Goal: Task Accomplishment & Management: Use online tool/utility

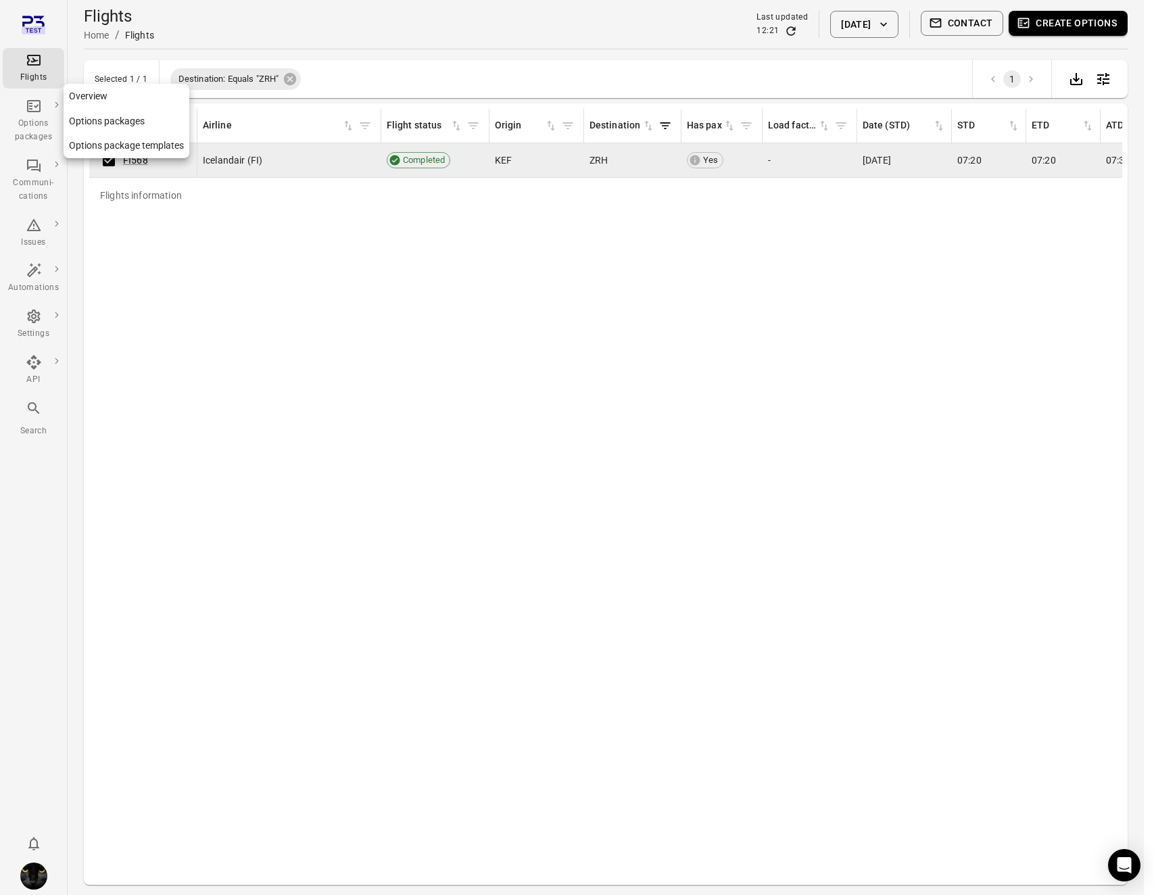
click at [39, 127] on div "Options packages" at bounding box center [33, 130] width 51 height 27
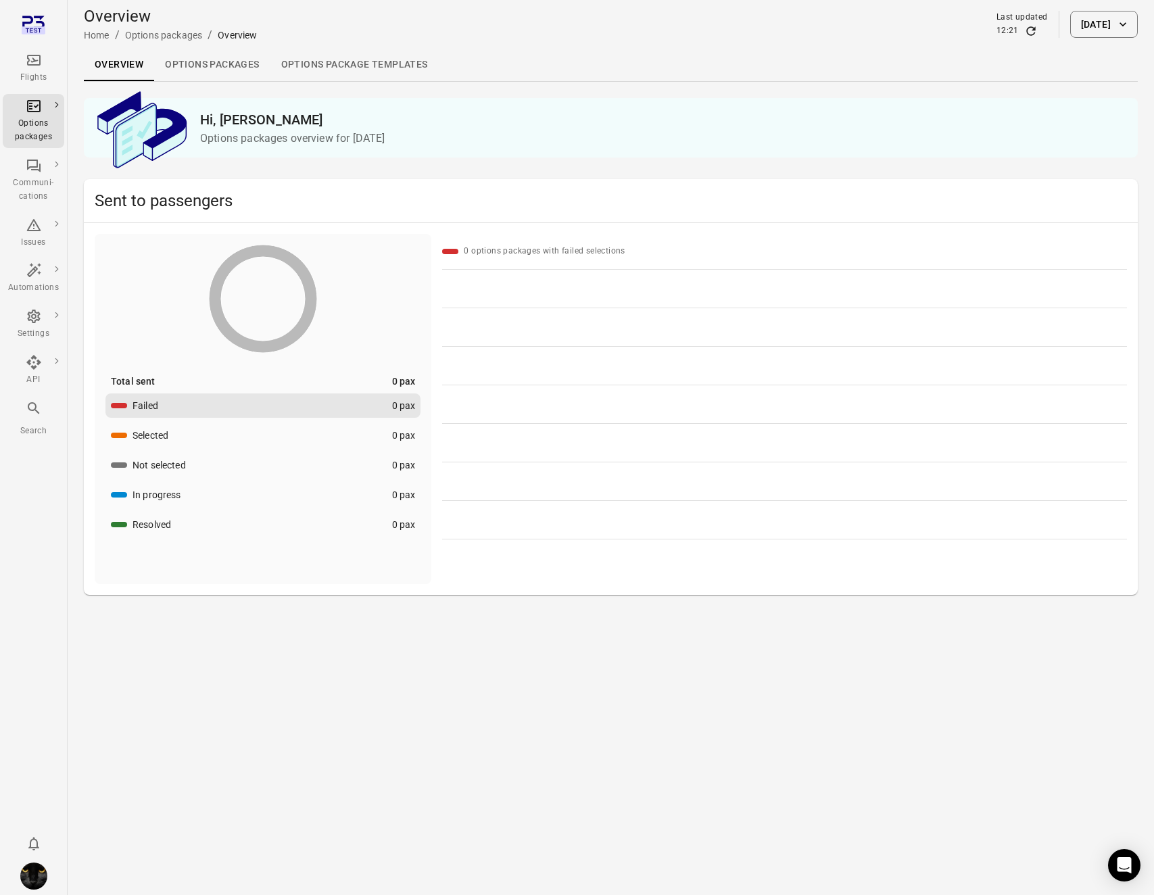
click at [212, 72] on link "Options packages" at bounding box center [212, 65] width 116 height 32
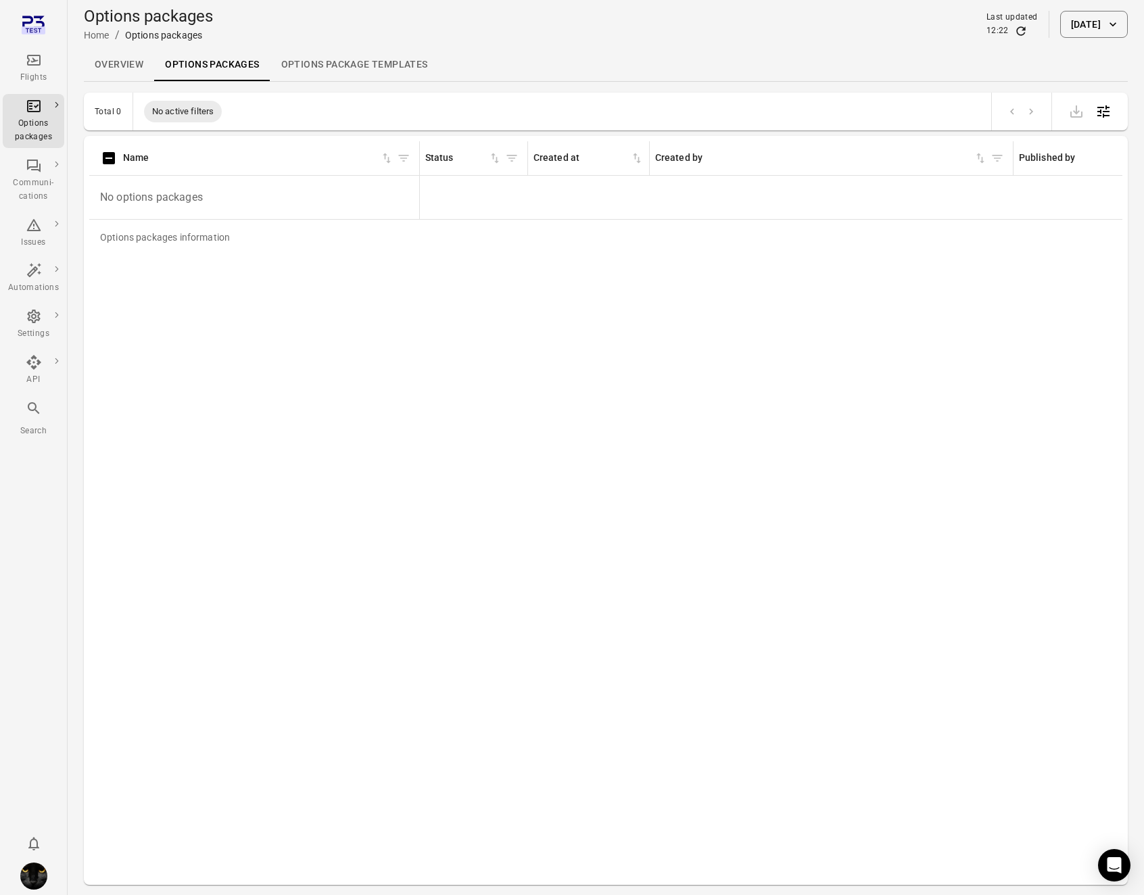
click at [1073, 31] on button "[DATE]" at bounding box center [1094, 24] width 68 height 27
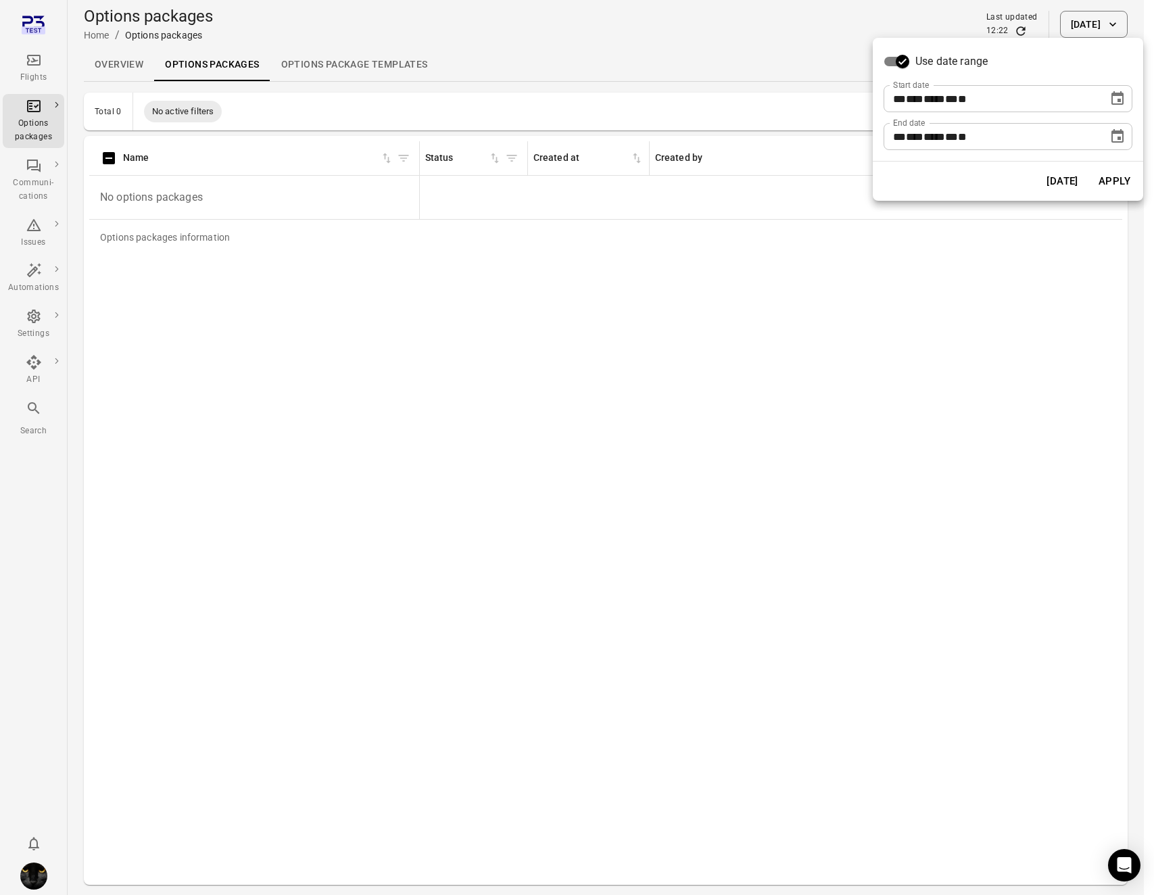
click at [1125, 101] on button "Choose date, selected date is Sep 22, 2025" at bounding box center [1117, 98] width 27 height 27
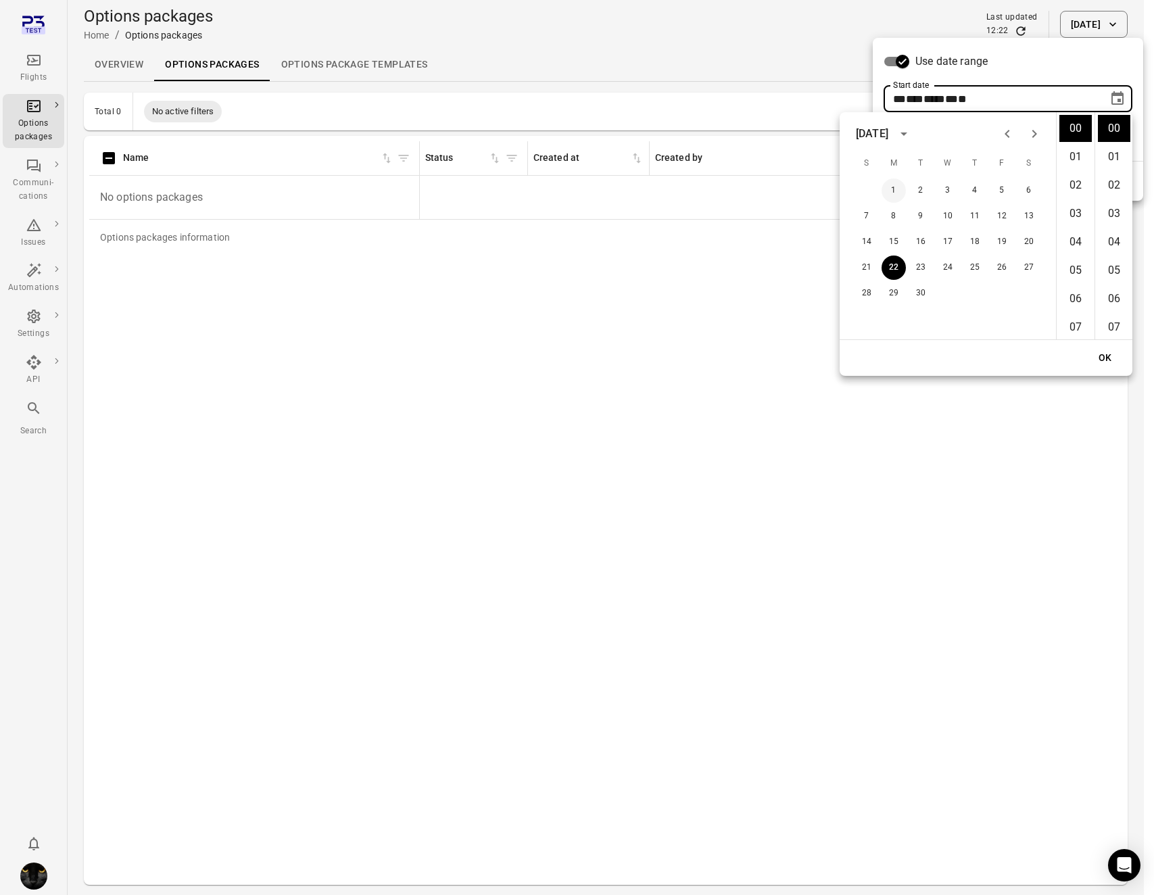
click at [888, 189] on button "1" at bounding box center [893, 190] width 24 height 24
type input "**********"
click at [1114, 360] on button "OK" at bounding box center [1104, 357] width 43 height 25
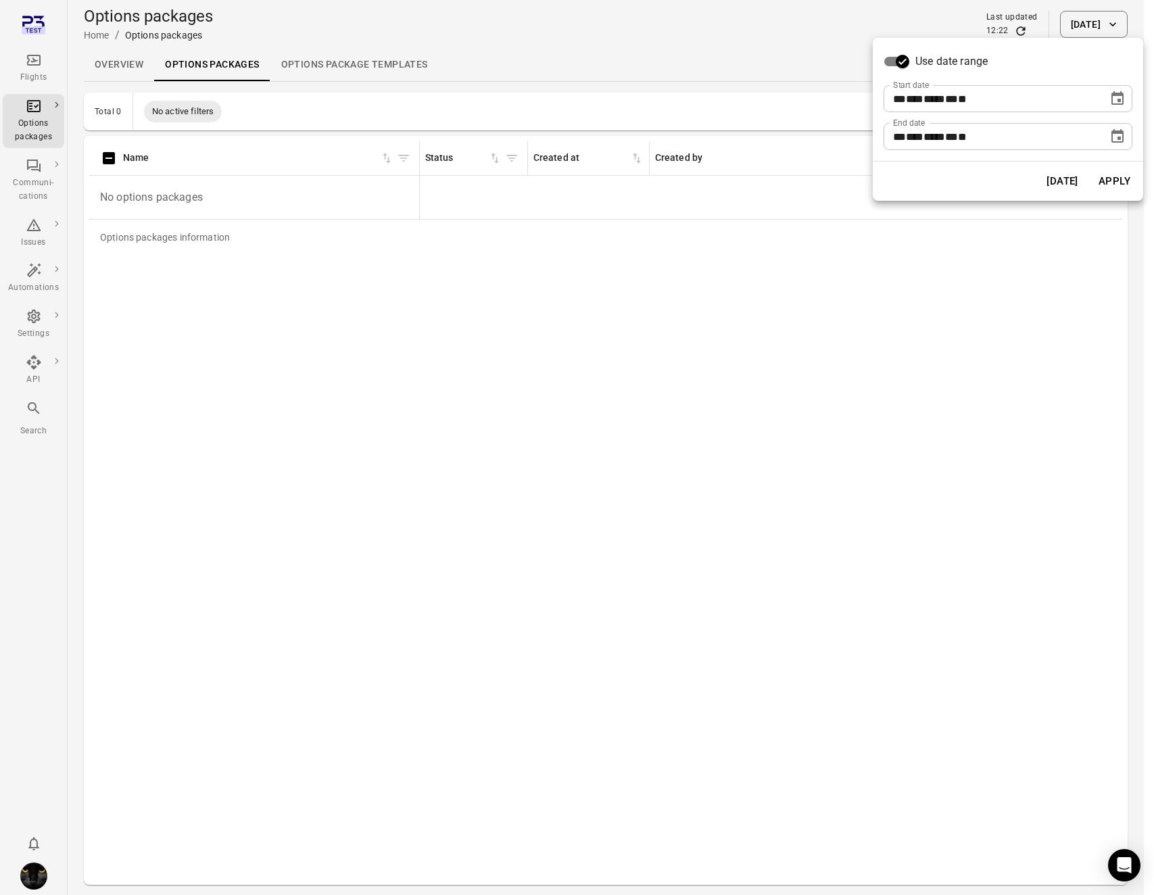
click at [1116, 178] on button "Apply" at bounding box center [1114, 181] width 47 height 28
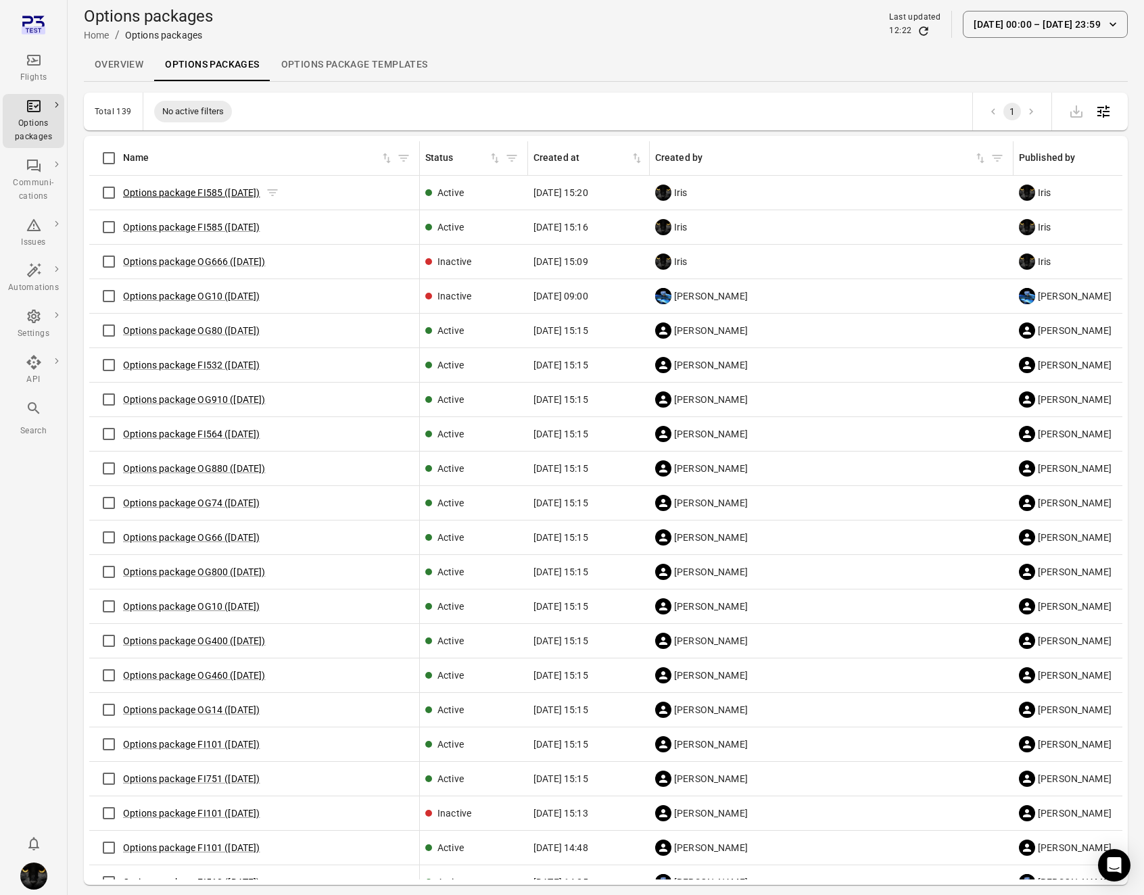
click at [178, 189] on link "Options package FI585 (19 Sep)" at bounding box center [191, 192] width 137 height 11
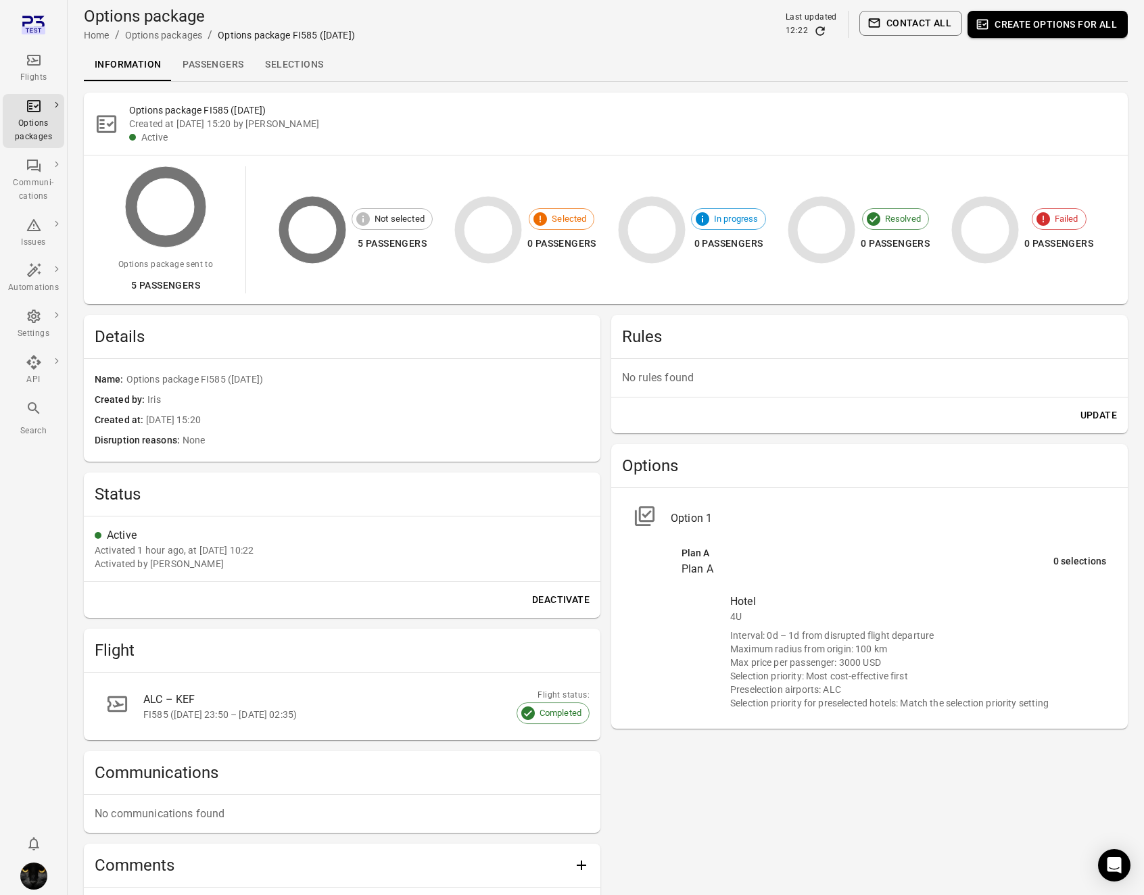
click at [274, 64] on link "Selections" at bounding box center [294, 65] width 80 height 32
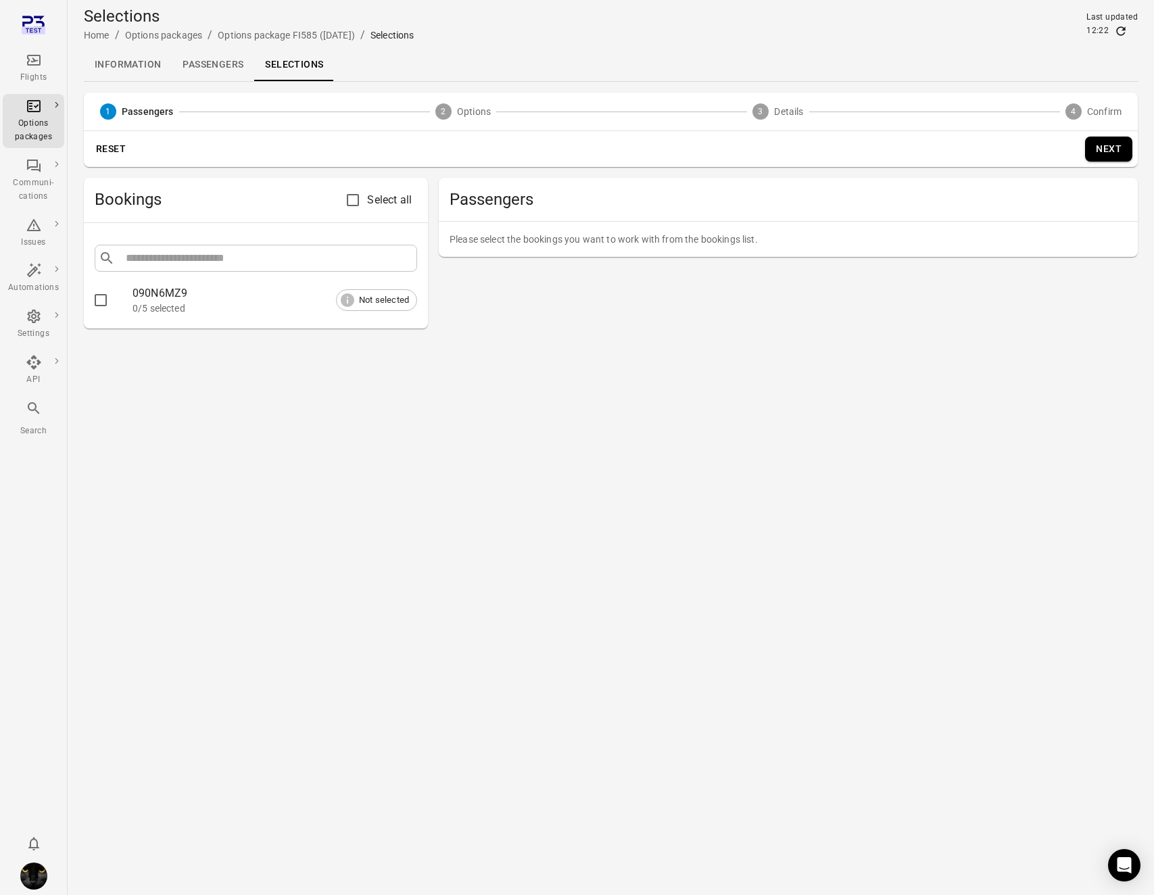
click at [128, 66] on link "Information" at bounding box center [128, 65] width 88 height 32
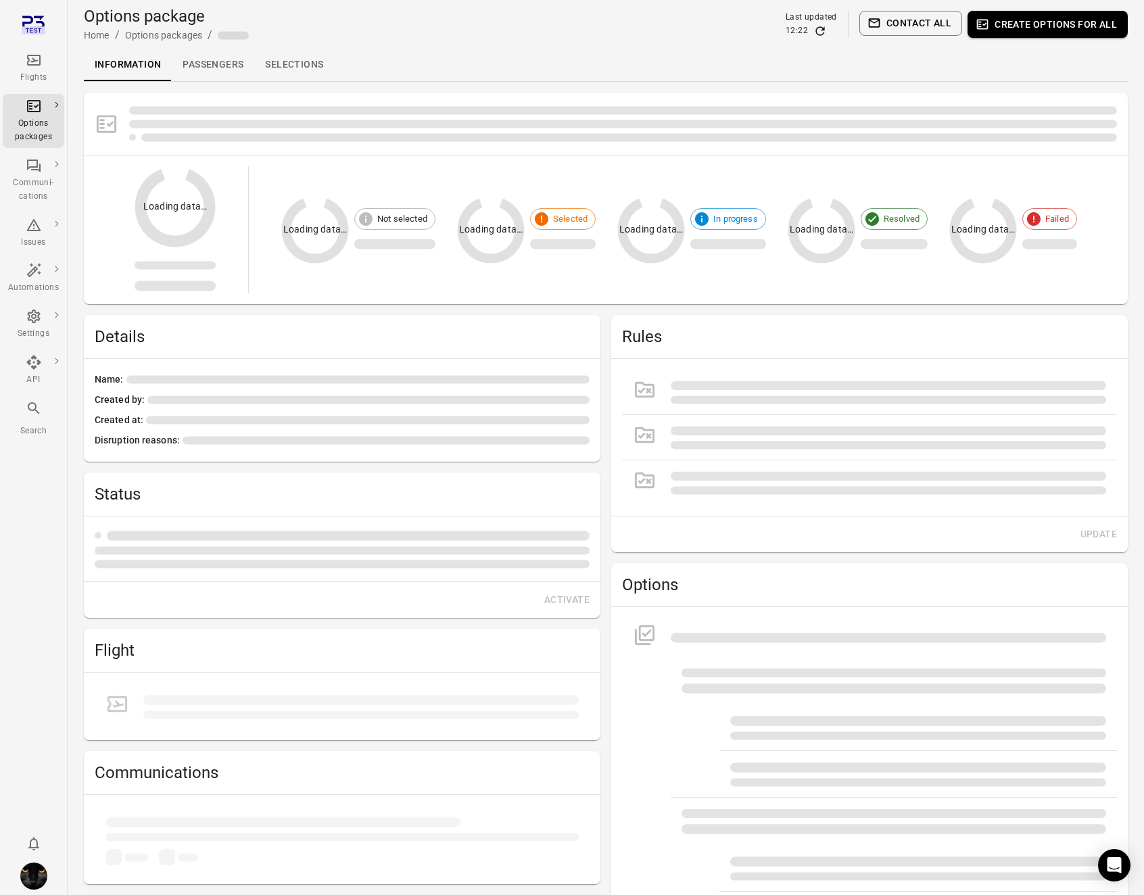
click at [203, 60] on link "Passengers" at bounding box center [213, 65] width 82 height 32
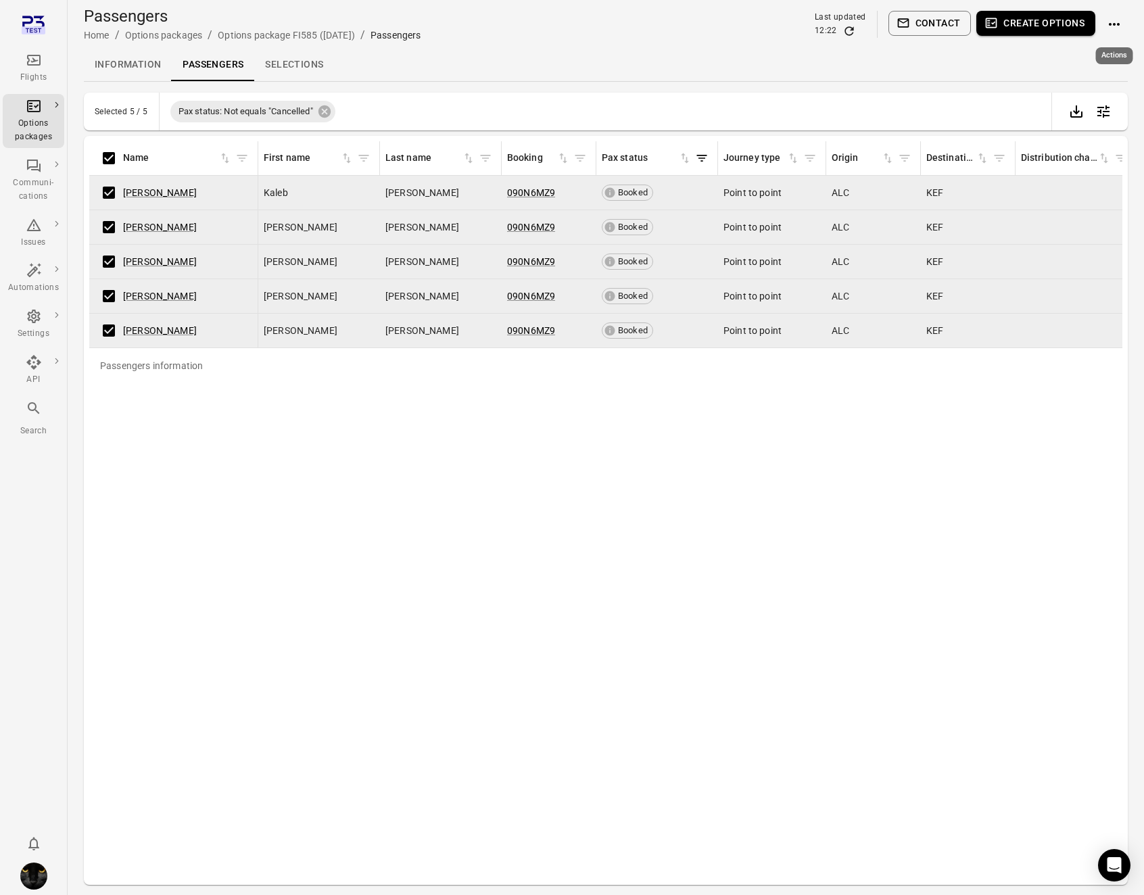
click at [1106, 31] on icon "Actions" at bounding box center [1114, 24] width 16 height 16
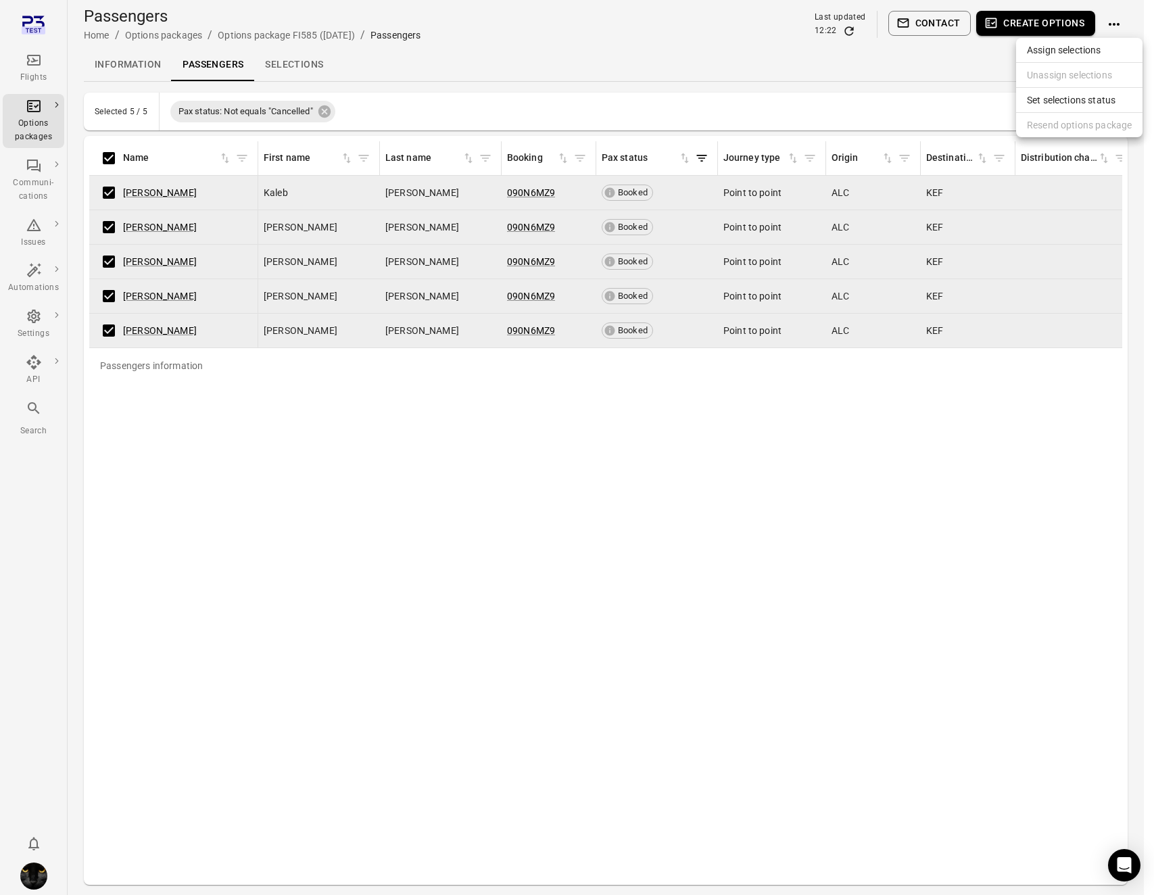
click at [1077, 48] on span "Assign selections" at bounding box center [1079, 50] width 105 height 14
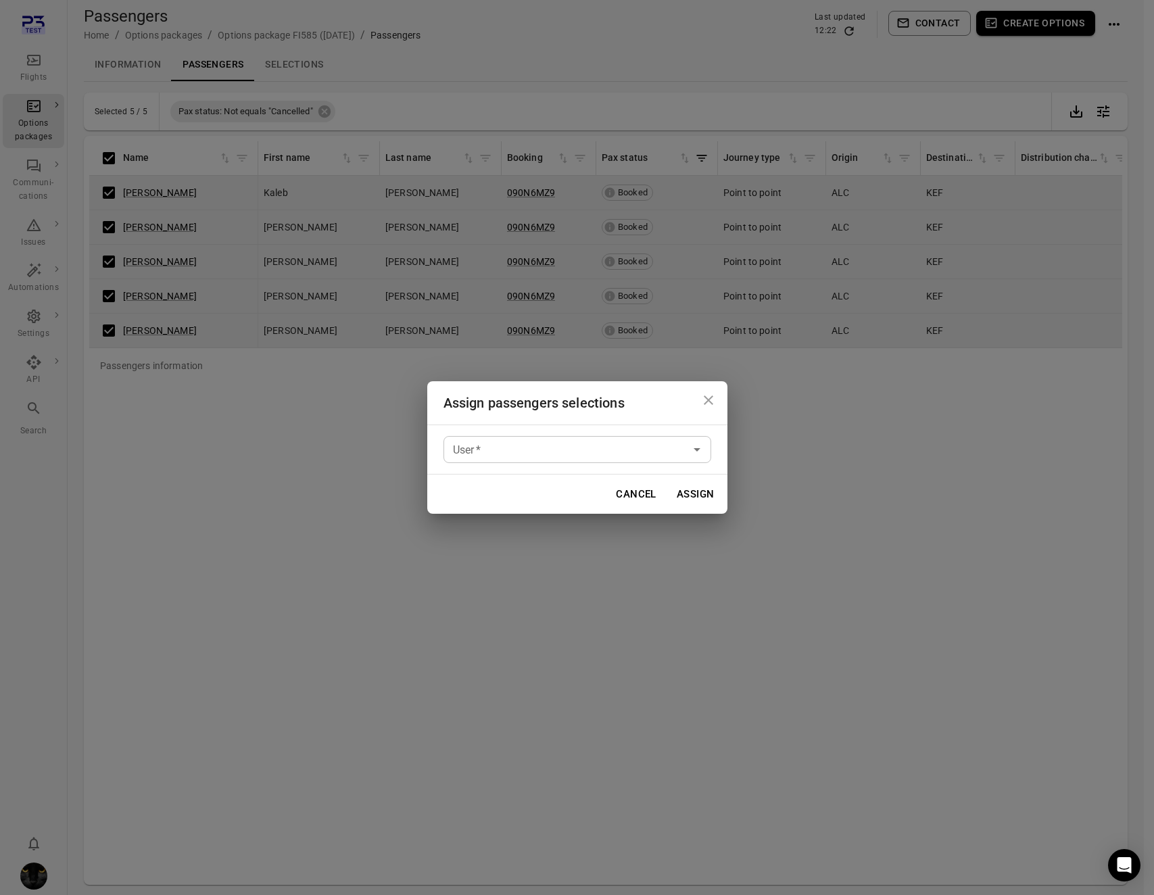
click at [613, 443] on input "User   *" at bounding box center [565, 449] width 237 height 19
click at [128, 154] on div "Assign passengers selections User   * User   * Cancel Assign" at bounding box center [577, 447] width 1154 height 895
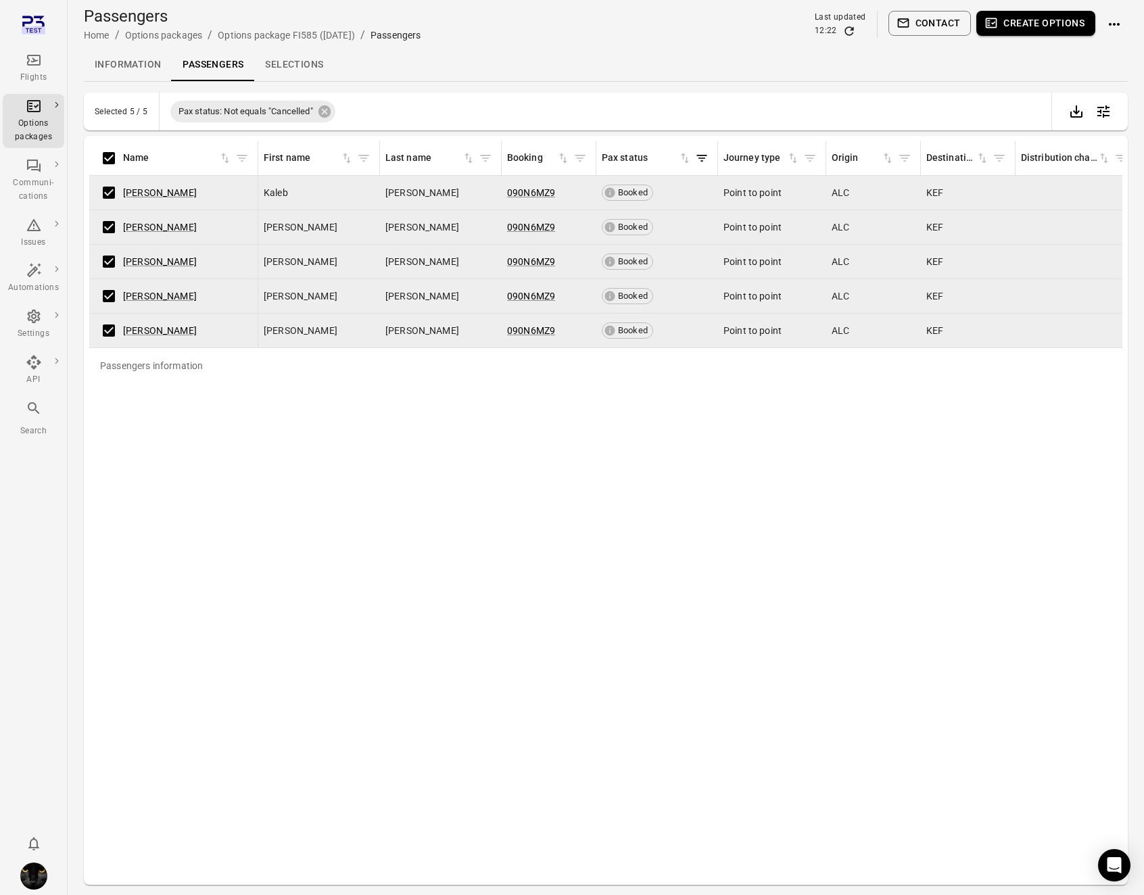
click at [28, 55] on icon "Main navigation" at bounding box center [34, 60] width 14 height 11
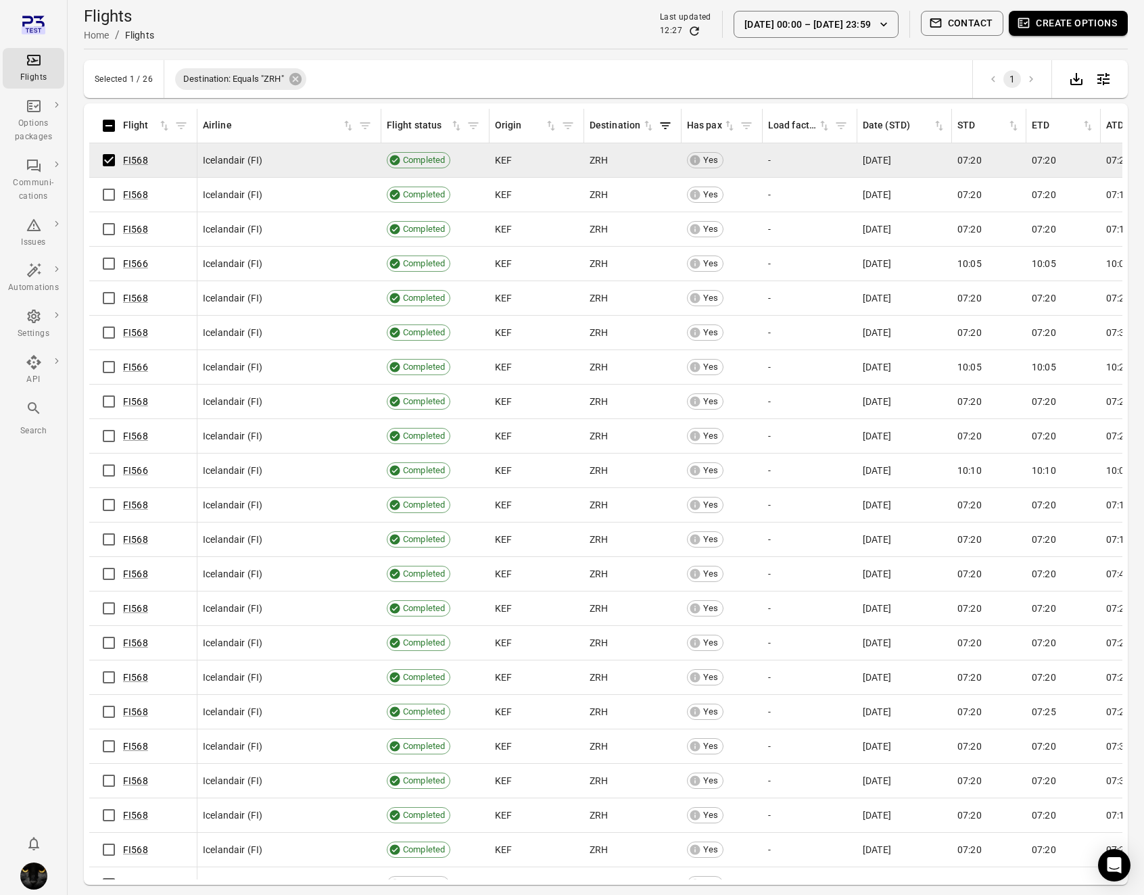
click at [1065, 27] on button "Create options" at bounding box center [1067, 23] width 119 height 25
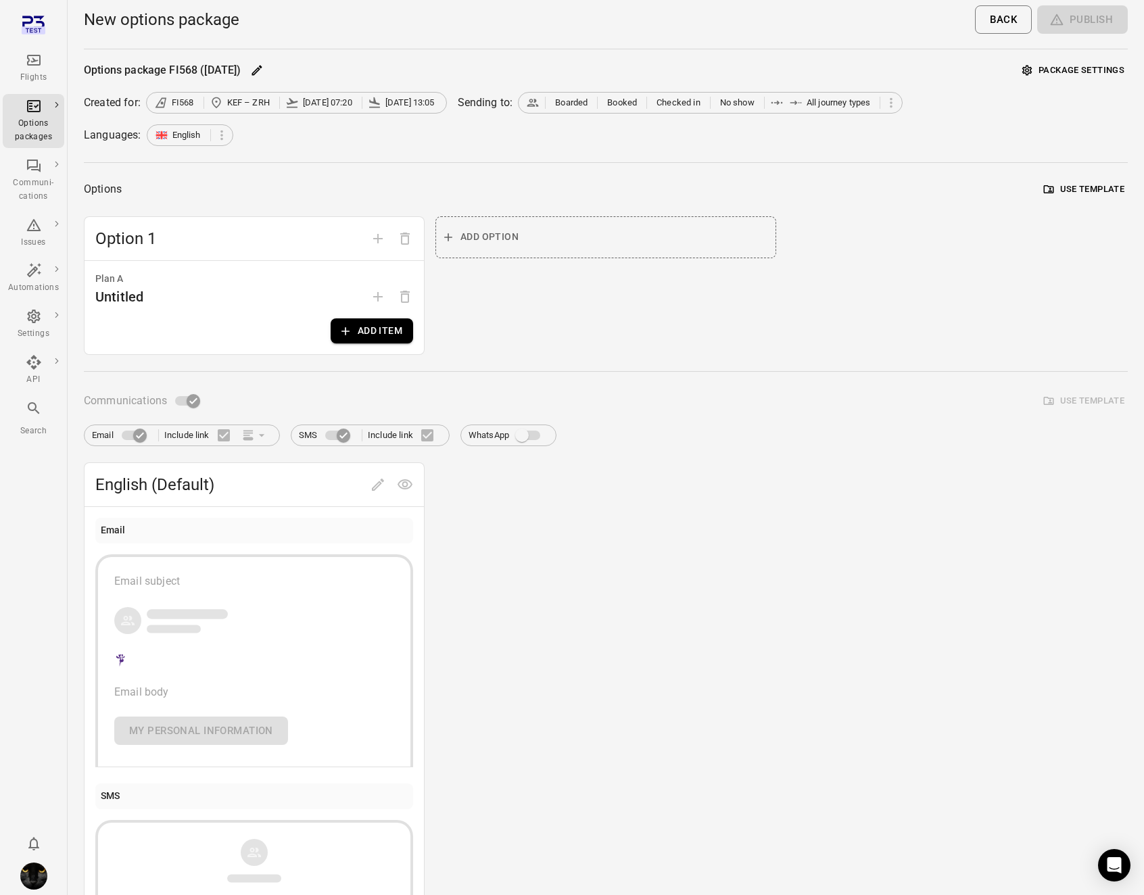
click at [1081, 193] on button "Use template" at bounding box center [1083, 189] width 87 height 21
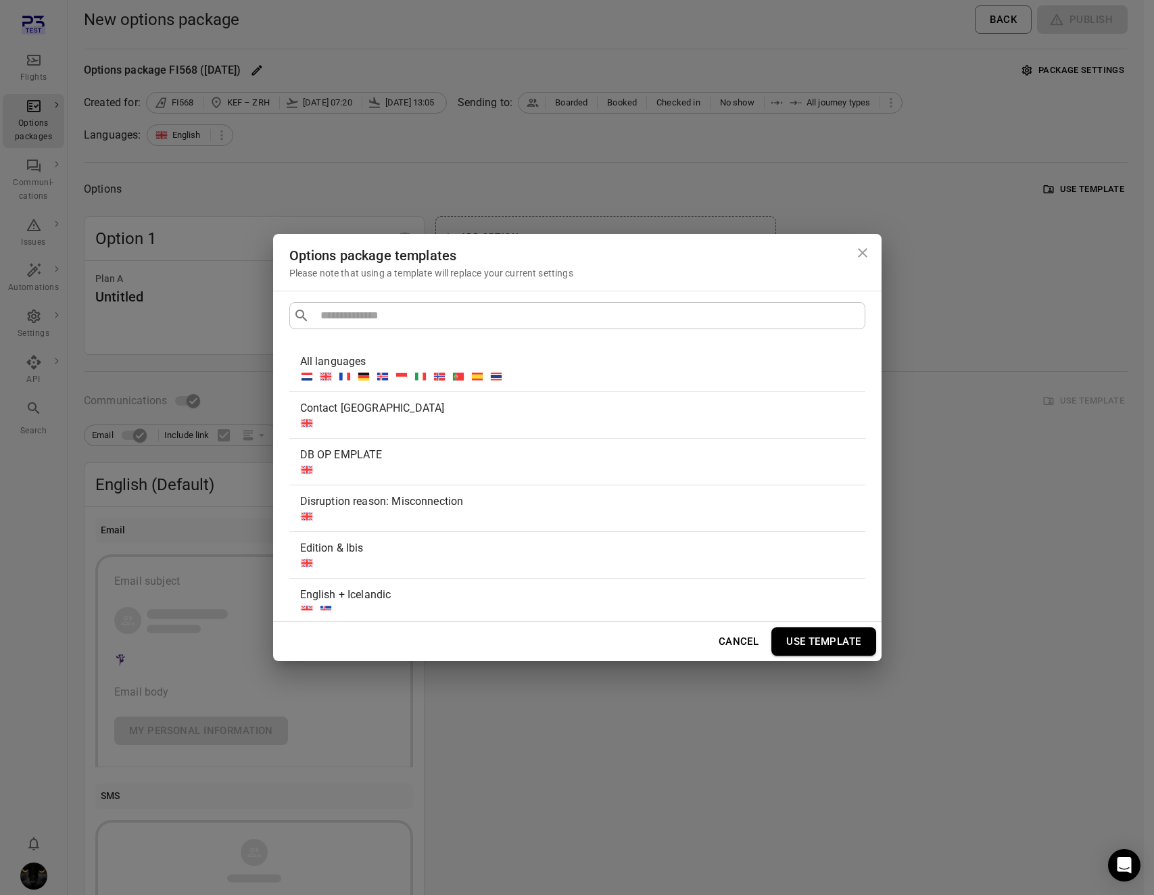
click at [408, 355] on div "All languages" at bounding box center [574, 361] width 549 height 16
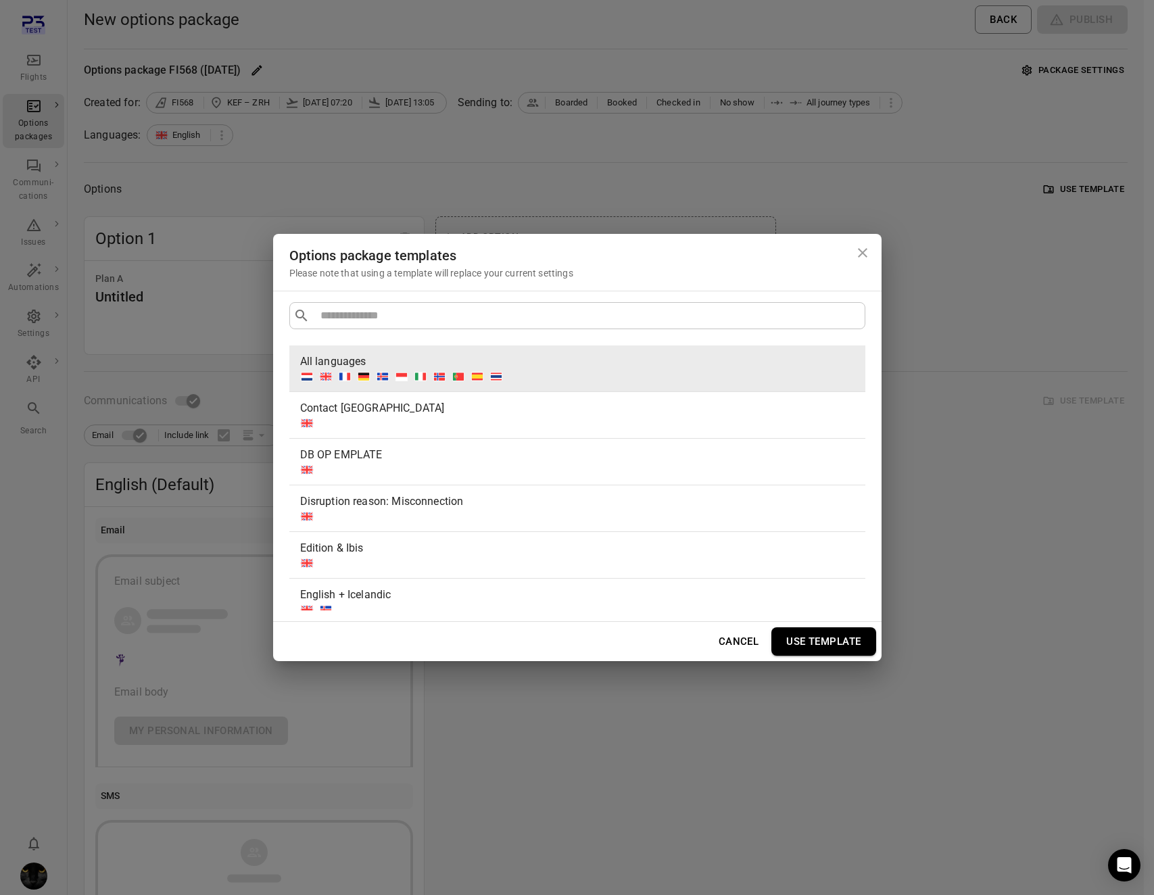
click at [814, 638] on button "Use template" at bounding box center [823, 641] width 104 height 28
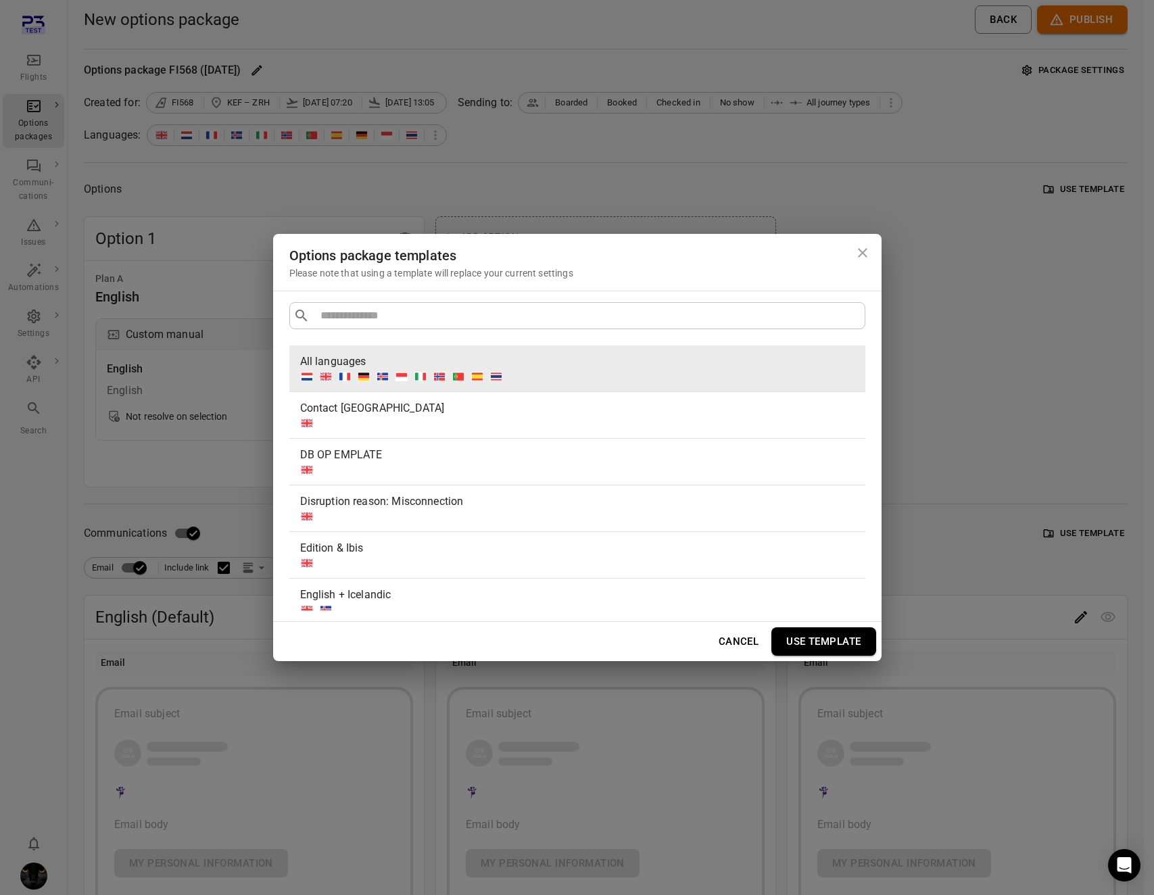
click at [858, 252] on icon "Close dialog" at bounding box center [862, 253] width 16 height 16
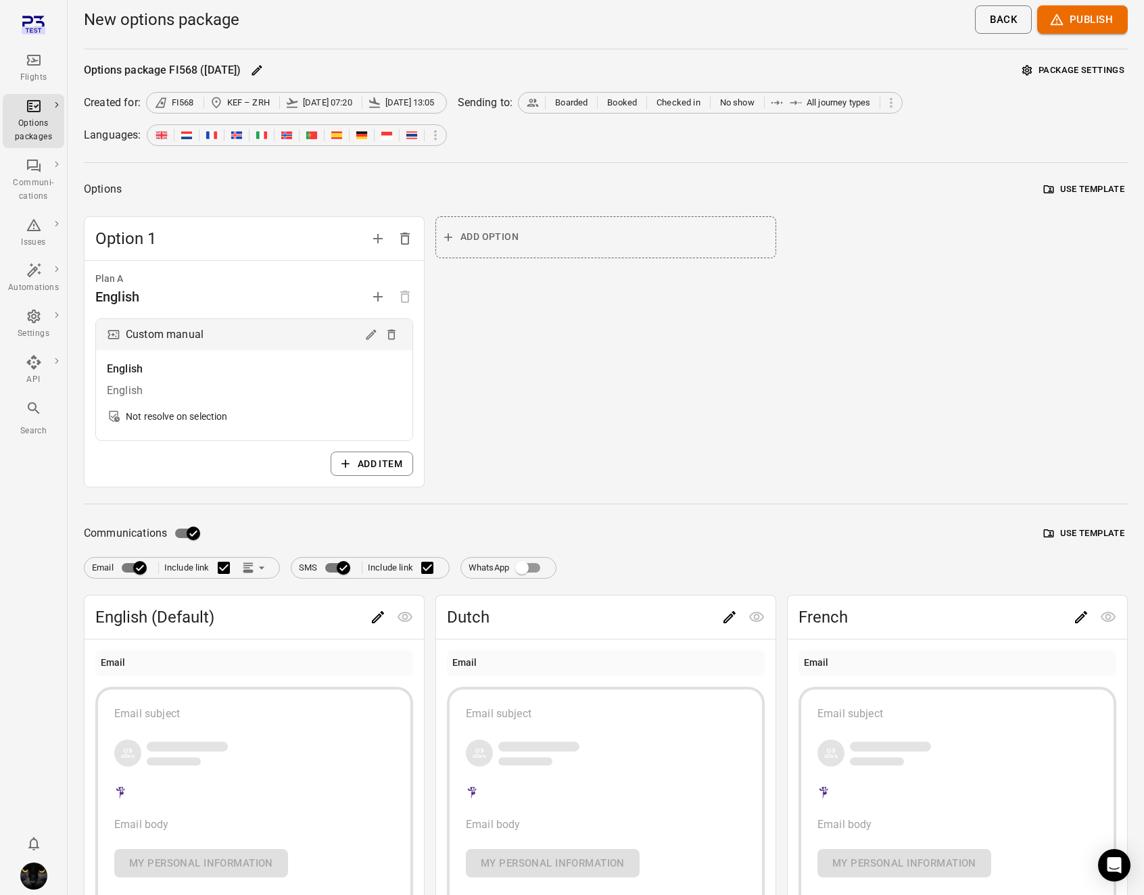
click at [1078, 526] on button "Use template" at bounding box center [1083, 533] width 87 height 21
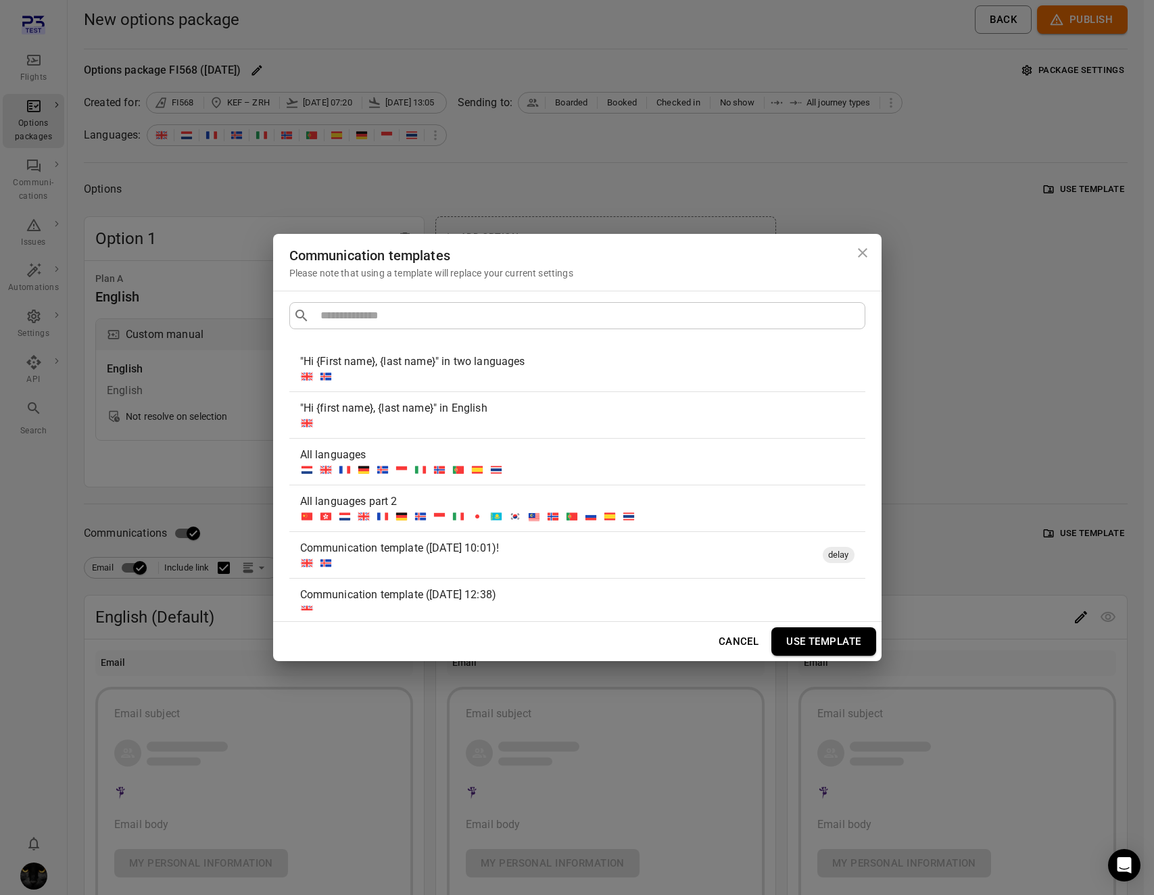
click at [598, 479] on div "All languages" at bounding box center [577, 462] width 576 height 46
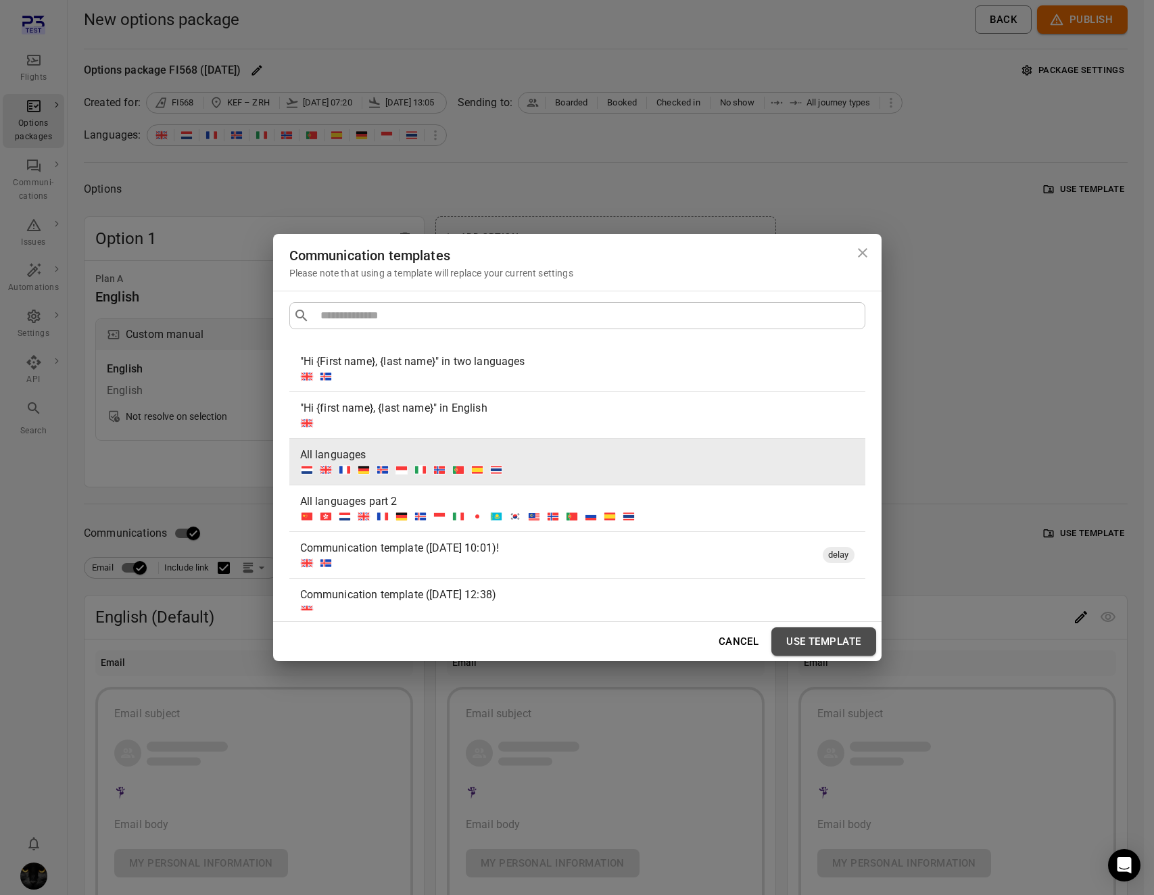
click at [823, 637] on button "Use template" at bounding box center [823, 641] width 104 height 28
click at [861, 253] on icon "Close dialog" at bounding box center [862, 252] width 9 height 9
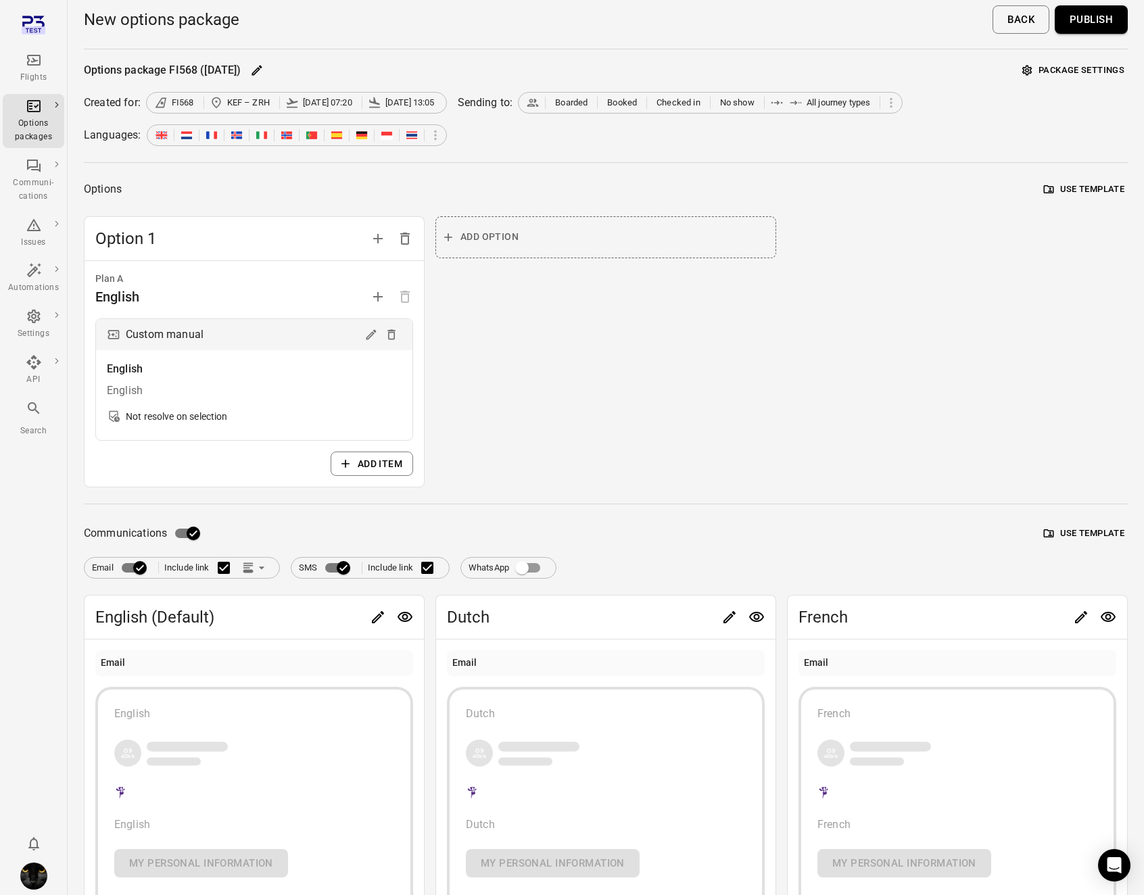
click at [1070, 196] on button "Use template" at bounding box center [1083, 189] width 87 height 21
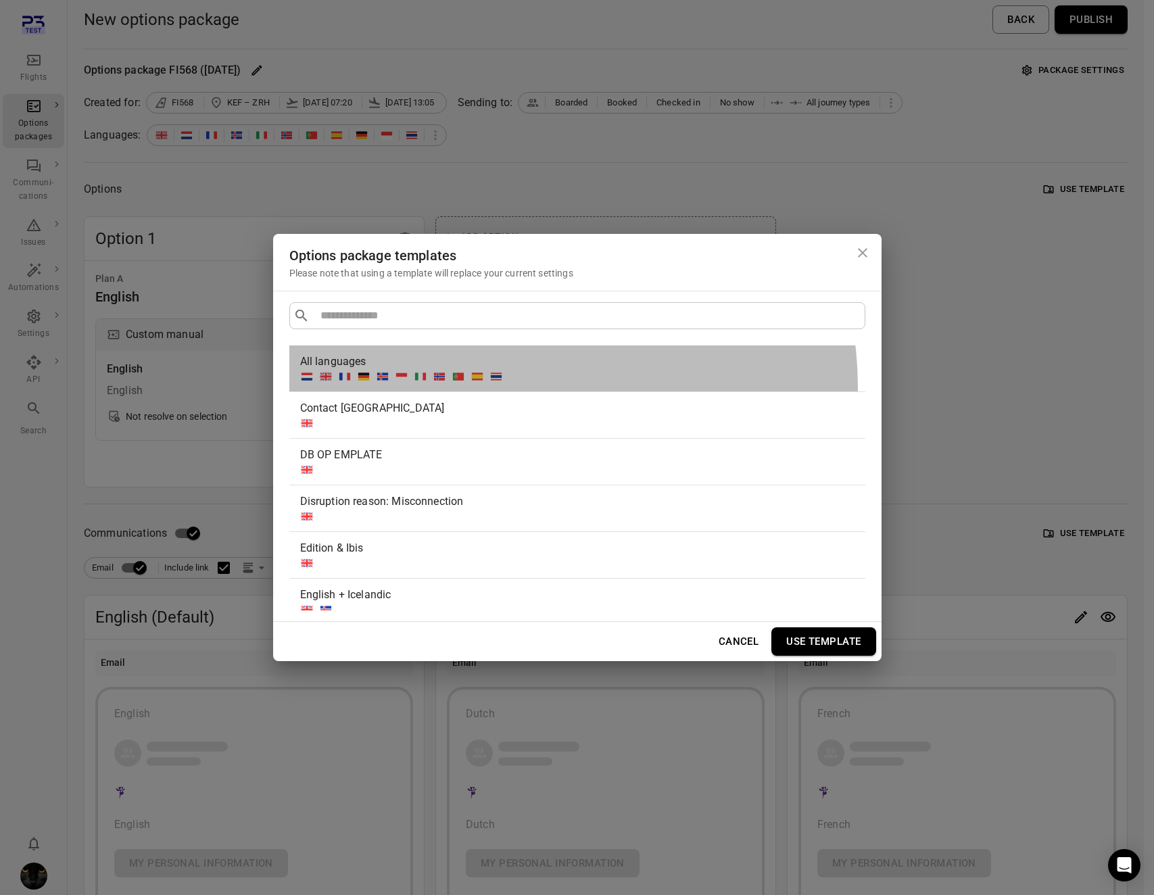
click at [494, 387] on div "All languages" at bounding box center [577, 368] width 576 height 46
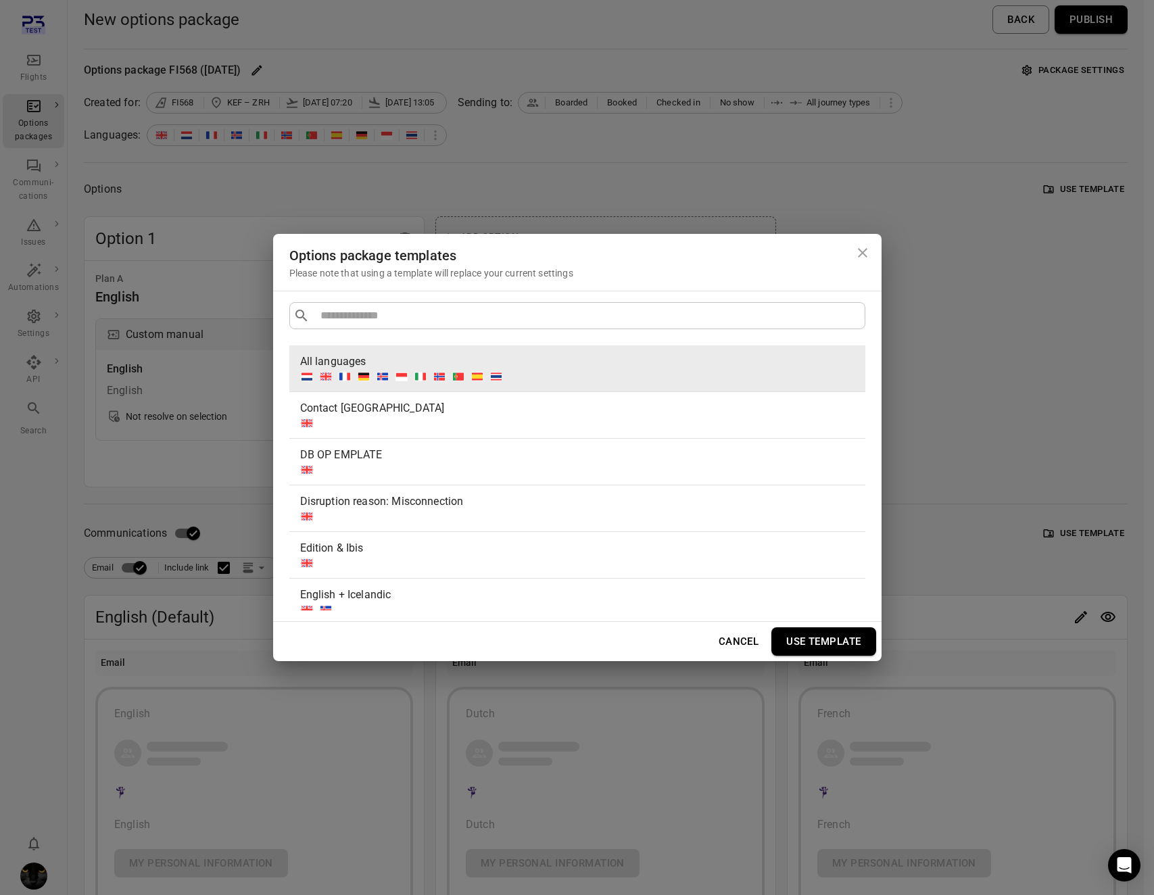
click at [836, 648] on button "Use template" at bounding box center [823, 641] width 104 height 28
click at [824, 636] on button "Use template" at bounding box center [823, 641] width 104 height 28
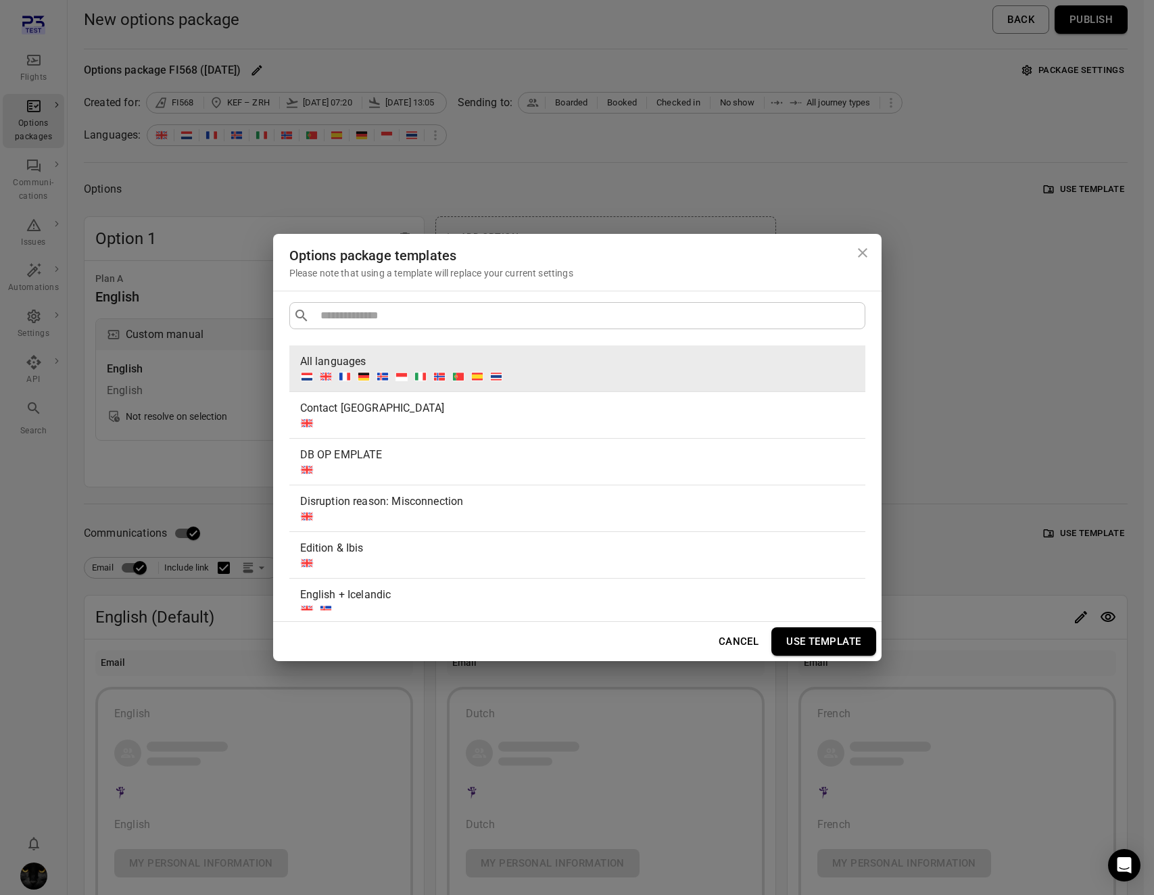
click at [824, 636] on button "Use template" at bounding box center [823, 641] width 104 height 28
click at [855, 259] on icon "Close dialog" at bounding box center [862, 253] width 16 height 16
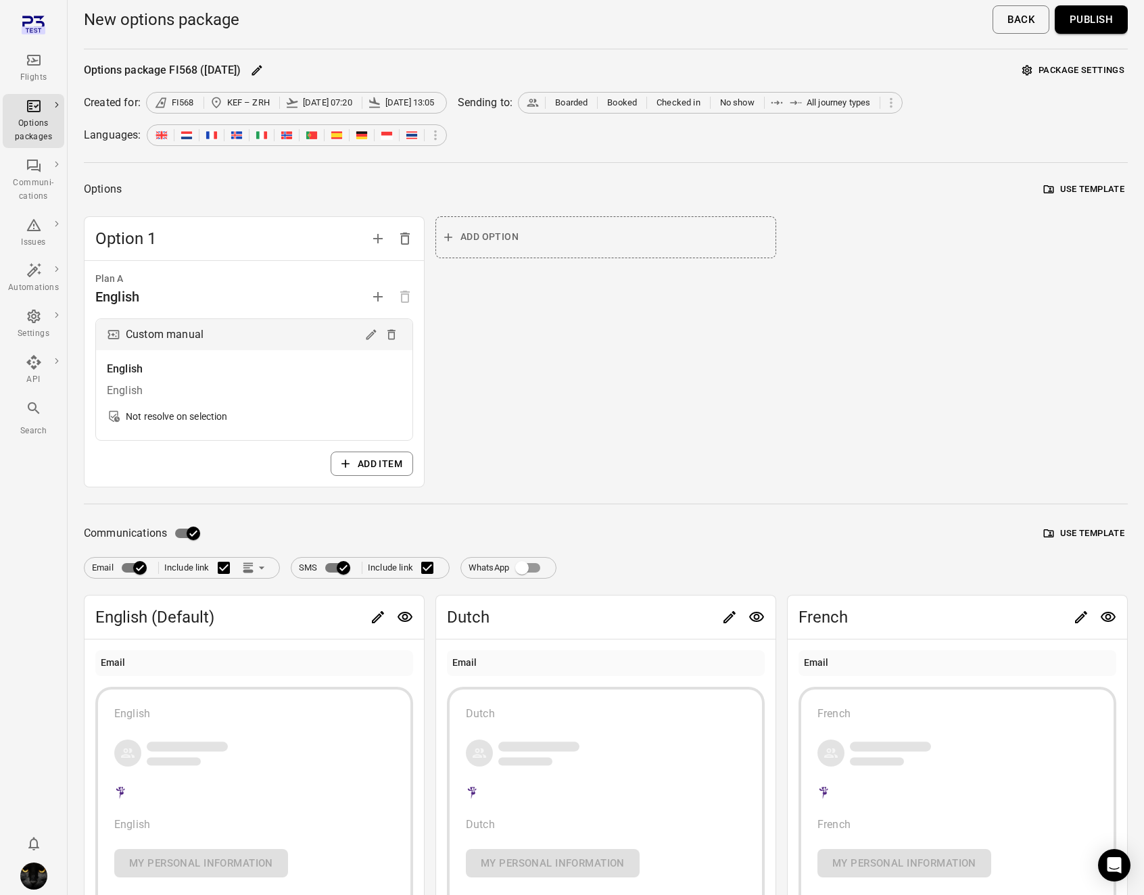
click at [356, 466] on button "Add item" at bounding box center [372, 463] width 82 height 25
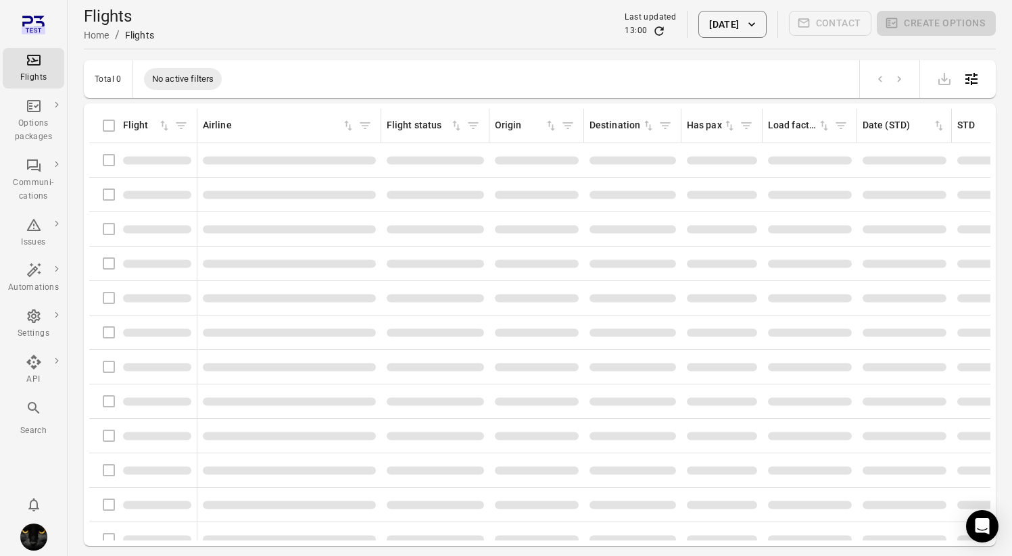
click at [108, 162] on div "Flights information" at bounding box center [143, 160] width 97 height 28
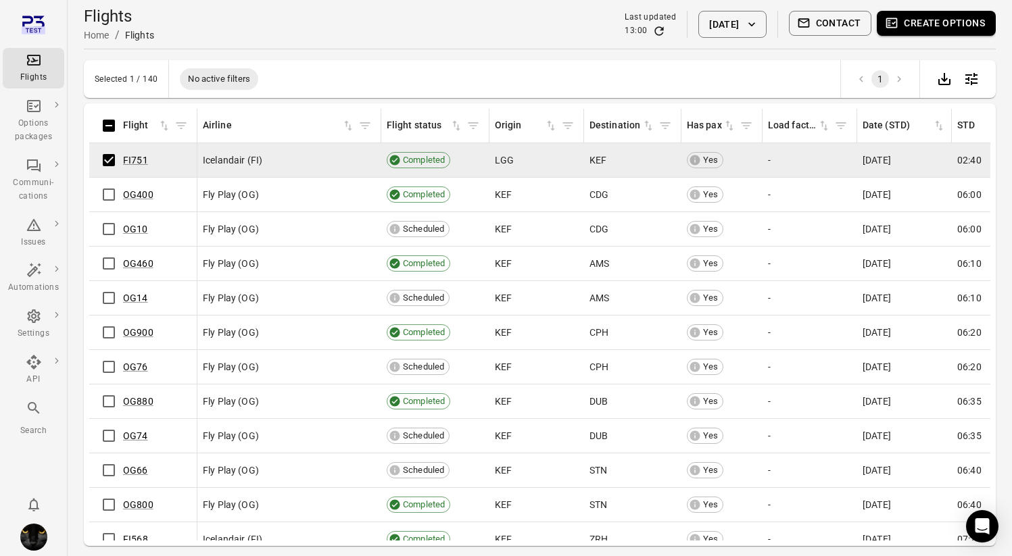
click at [960, 20] on button "Create options" at bounding box center [936, 23] width 119 height 25
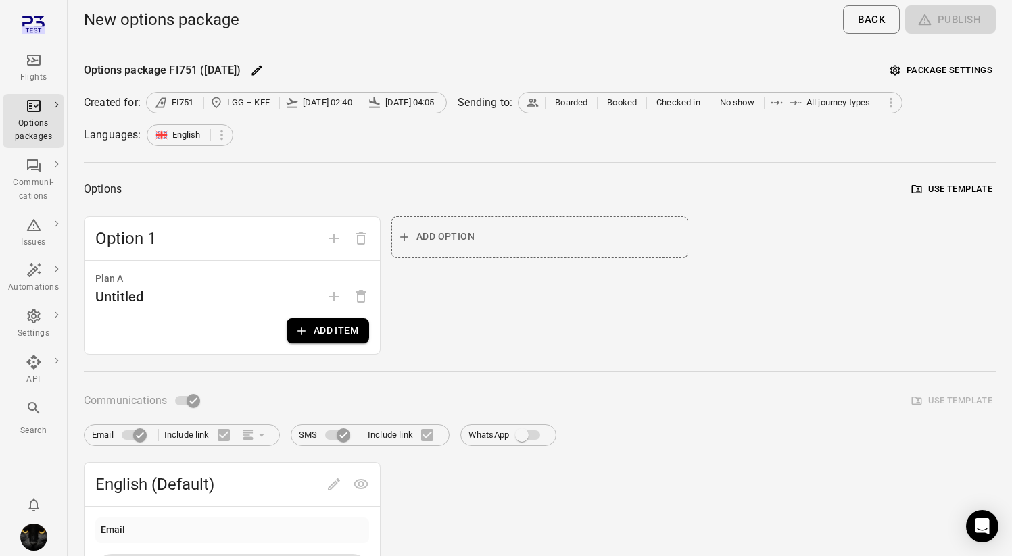
click at [339, 328] on button "Add item" at bounding box center [328, 330] width 82 height 25
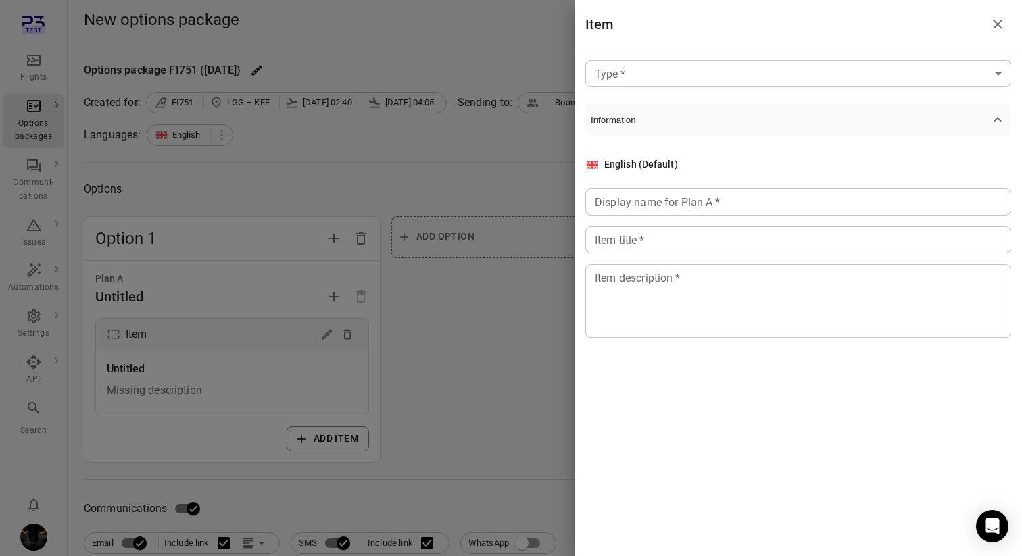
click at [459, 160] on div at bounding box center [511, 278] width 1022 height 556
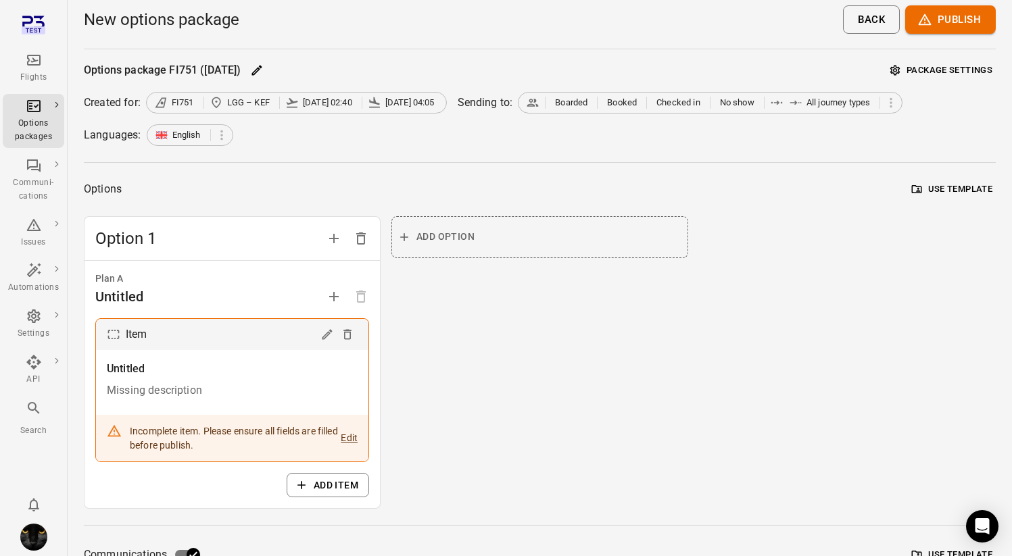
click at [948, 181] on button "Use template" at bounding box center [951, 189] width 87 height 21
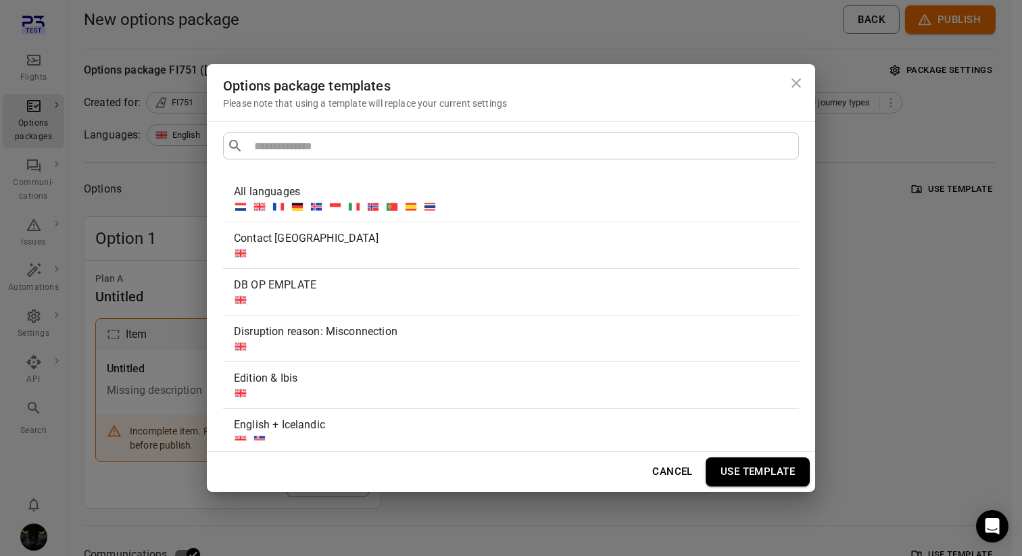
click at [474, 212] on div at bounding box center [508, 207] width 549 height 14
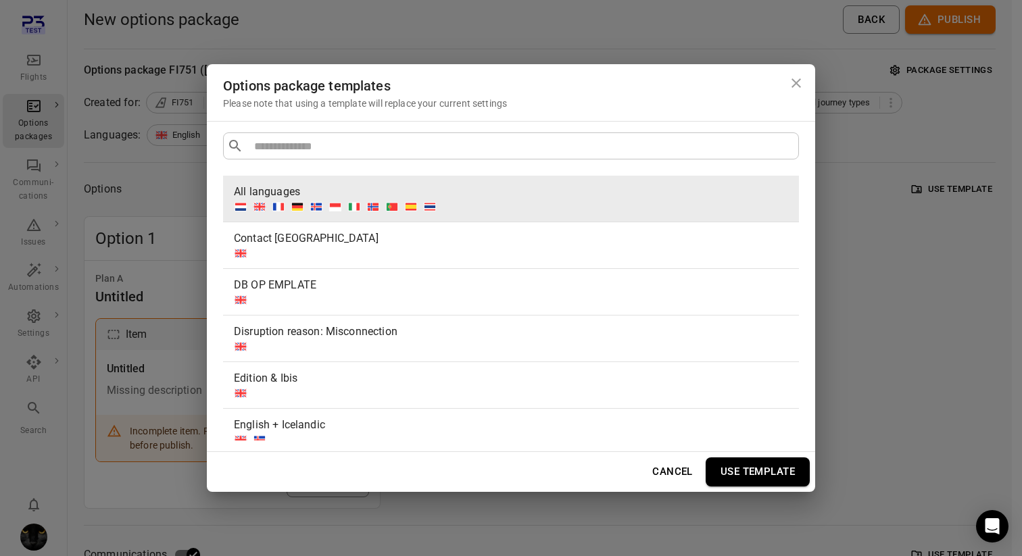
click at [718, 477] on button "Use template" at bounding box center [758, 472] width 104 height 28
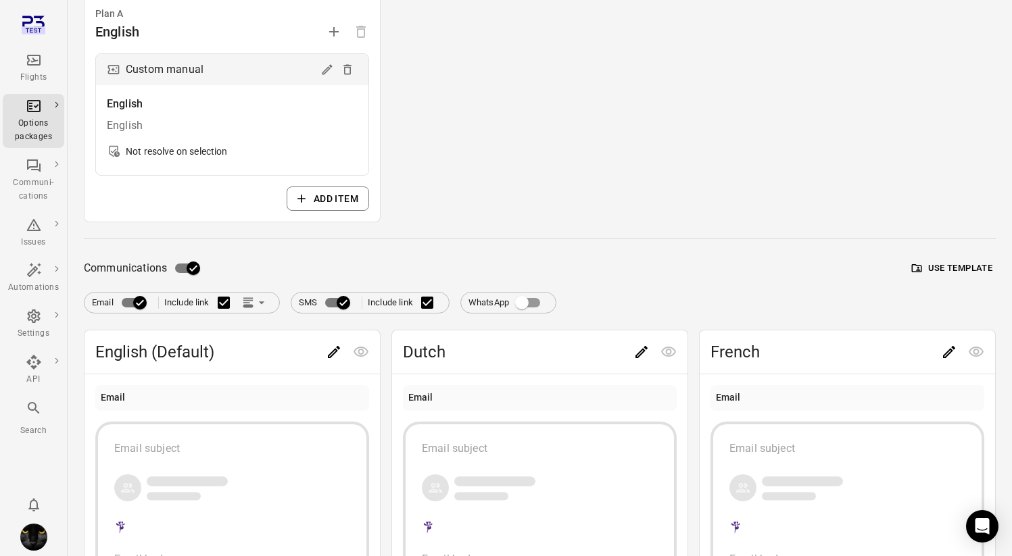
scroll to position [358, 0]
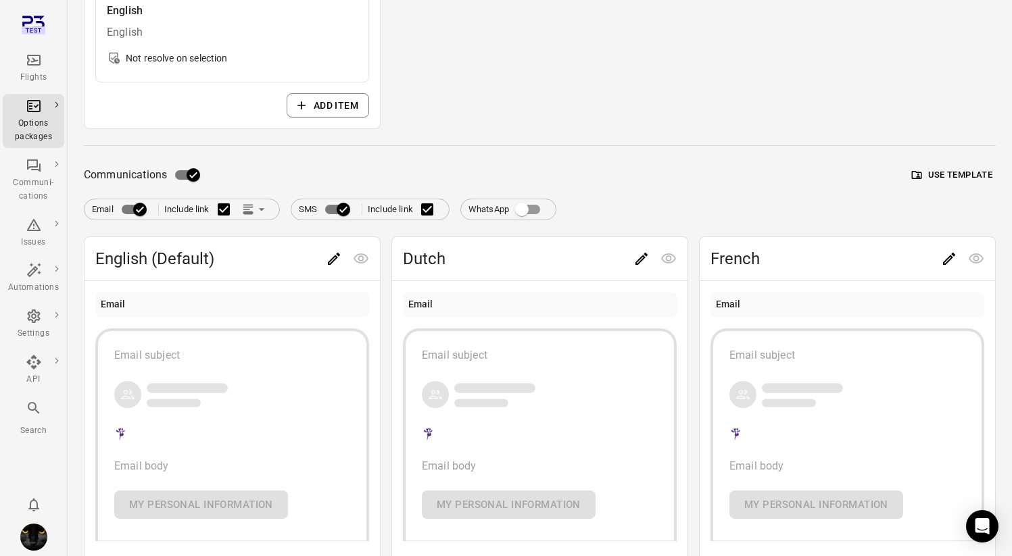
click at [952, 172] on button "Use template" at bounding box center [951, 175] width 87 height 21
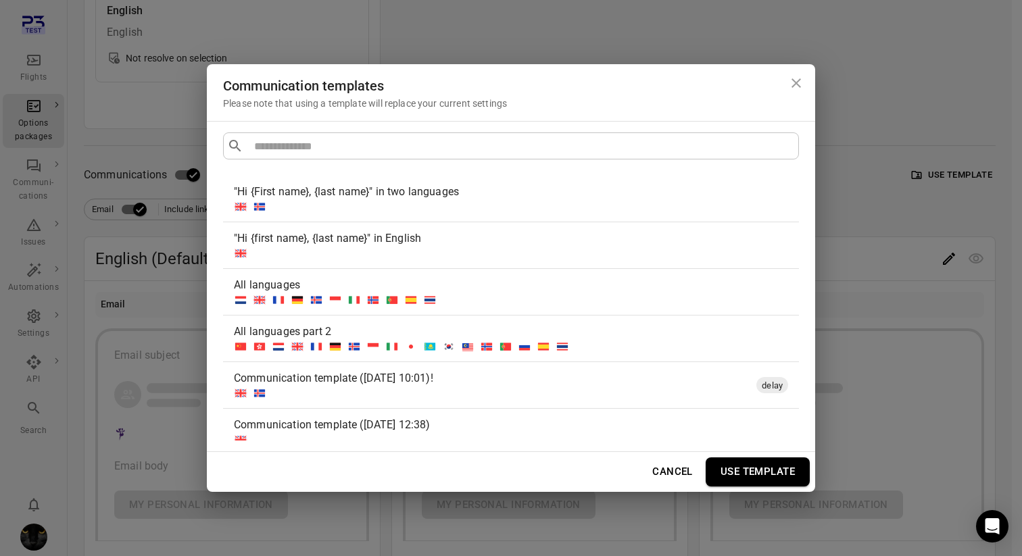
click at [410, 200] on div ""Hi {First name}, {last name}" in two languages" at bounding box center [508, 192] width 549 height 16
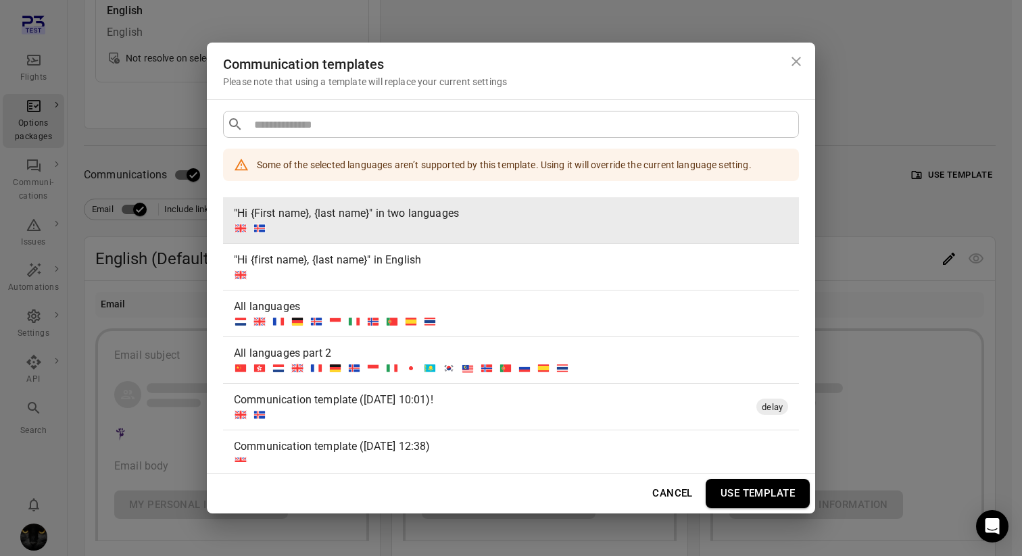
click at [727, 502] on button "Use template" at bounding box center [758, 493] width 104 height 28
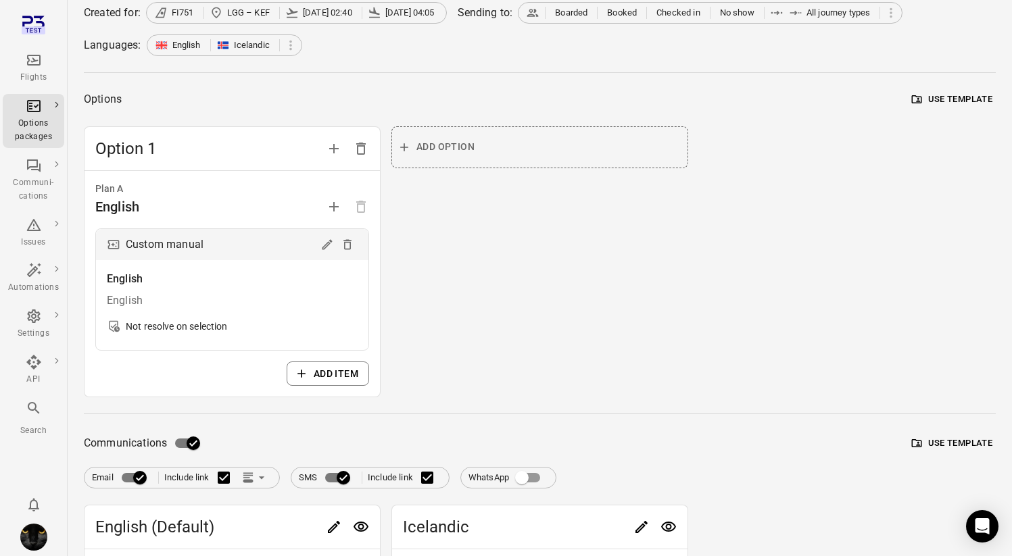
scroll to position [0, 0]
